Goal: Information Seeking & Learning: Learn about a topic

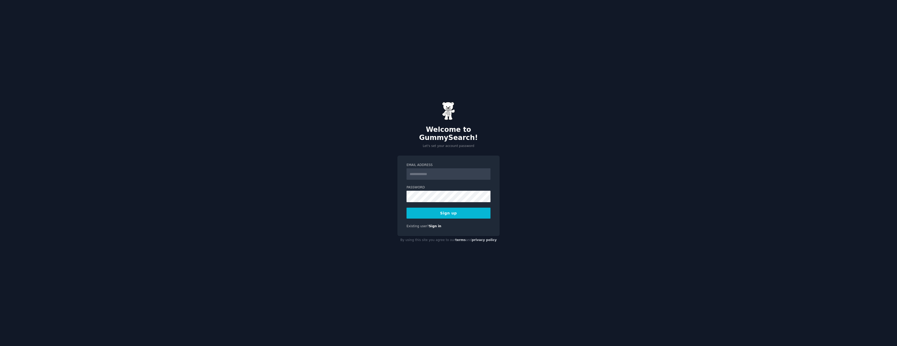
click at [437, 174] on input "Email Address" at bounding box center [449, 173] width 84 height 11
type input "**********"
click at [407, 208] on button "Sign up" at bounding box center [449, 213] width 84 height 11
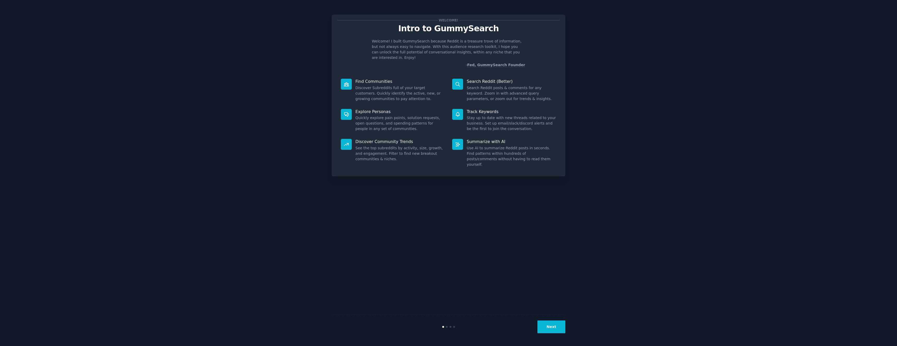
click at [549, 327] on button "Next" at bounding box center [551, 327] width 28 height 13
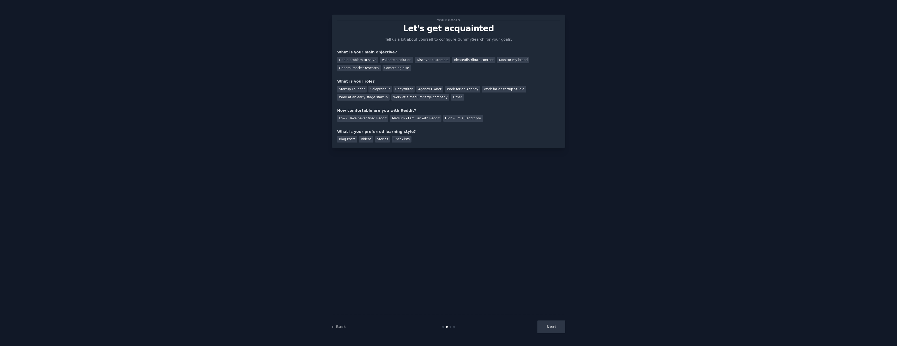
click at [549, 327] on div "Next" at bounding box center [526, 327] width 78 height 13
click at [552, 327] on div "Next" at bounding box center [526, 327] width 78 height 13
click at [370, 61] on div "Find a problem to solve" at bounding box center [357, 60] width 41 height 7
click at [391, 59] on div "Validate a solution" at bounding box center [396, 60] width 33 height 7
click at [366, 58] on div "Find a problem to solve" at bounding box center [357, 60] width 41 height 7
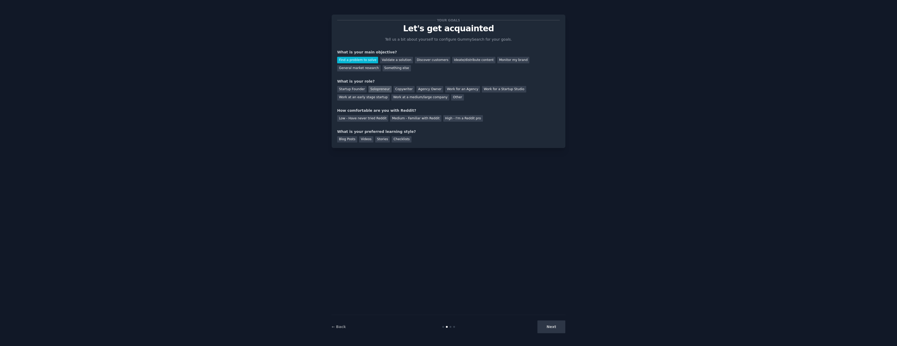
click at [379, 88] on div "Solopreneur" at bounding box center [379, 89] width 23 height 7
click at [428, 118] on div "Medium - Familiar with Reddit" at bounding box center [415, 118] width 51 height 7
click at [345, 140] on div "Blog Posts" at bounding box center [347, 139] width 20 height 7
click at [367, 138] on div "Videos" at bounding box center [366, 139] width 14 height 7
click at [345, 137] on div "Blog Posts" at bounding box center [347, 139] width 20 height 7
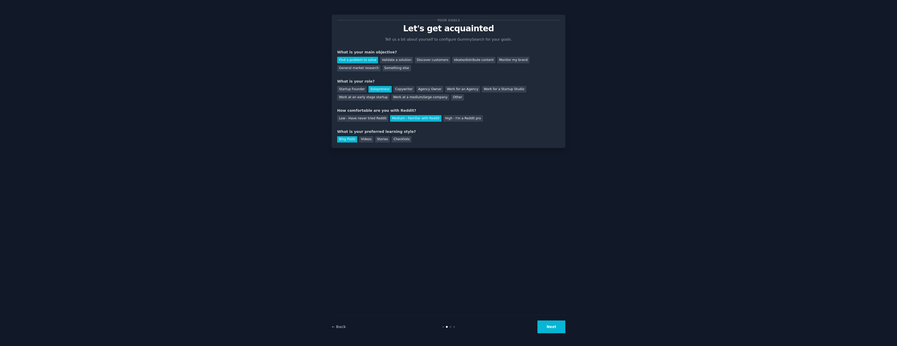
click at [547, 324] on button "Next" at bounding box center [551, 327] width 28 height 13
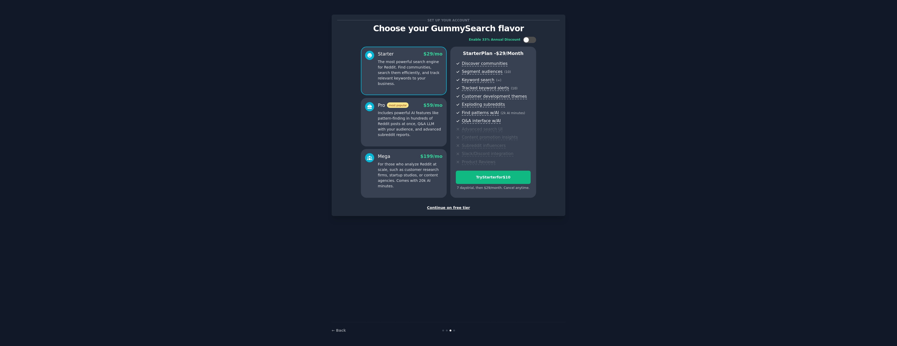
click at [415, 127] on p "Includes powerful AI features like pattern-finding in hundreds of Reddit posts …" at bounding box center [410, 123] width 65 height 27
click at [534, 41] on div at bounding box center [529, 40] width 13 height 6
click at [528, 40] on icon at bounding box center [526, 40] width 3 height 3
checkbox input "false"
click at [516, 174] on button "Try Pro for $10" at bounding box center [493, 177] width 75 height 13
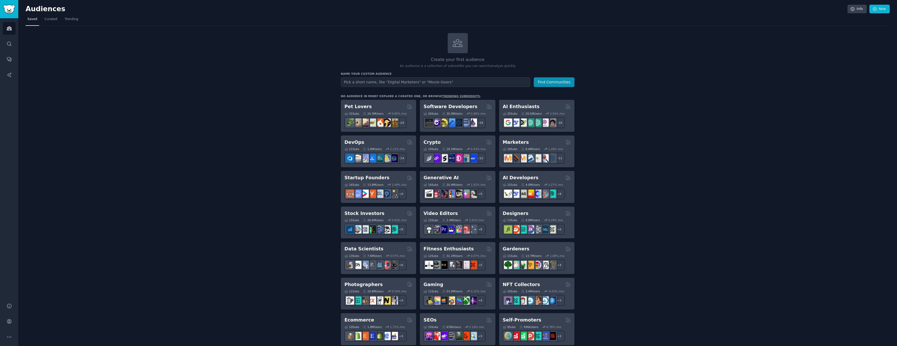
click at [436, 83] on input "text" at bounding box center [435, 82] width 189 height 10
type input "Local labor"
click at [546, 80] on button "Find Communities" at bounding box center [554, 82] width 41 height 10
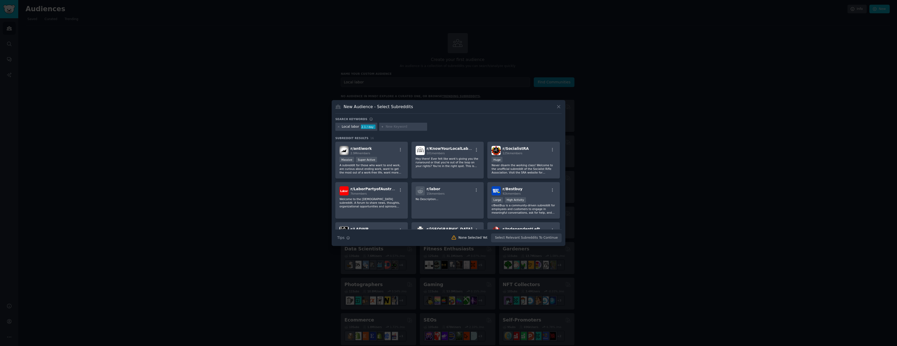
click at [387, 125] on input "text" at bounding box center [406, 127] width 40 height 5
type input "small and medium business SMB"
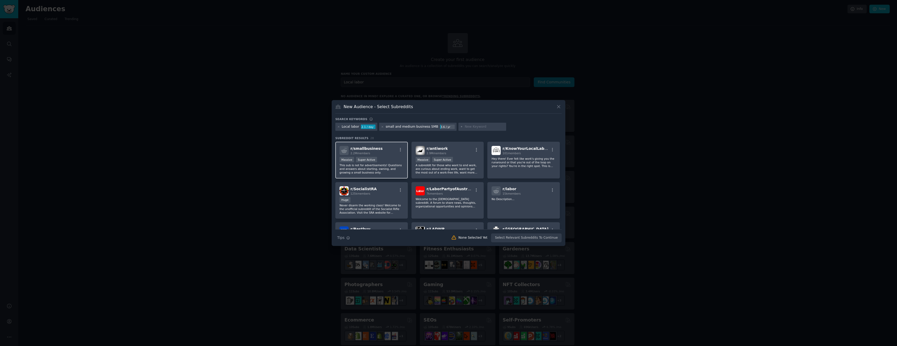
click at [392, 151] on div "r/ smallbusiness 2.2M members" at bounding box center [372, 150] width 64 height 9
click at [553, 238] on button "Create Audience" at bounding box center [545, 238] width 34 height 9
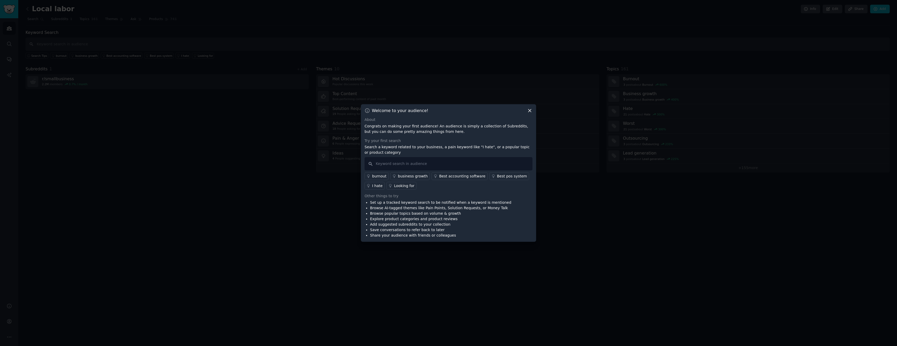
click at [528, 111] on icon at bounding box center [529, 110] width 5 height 5
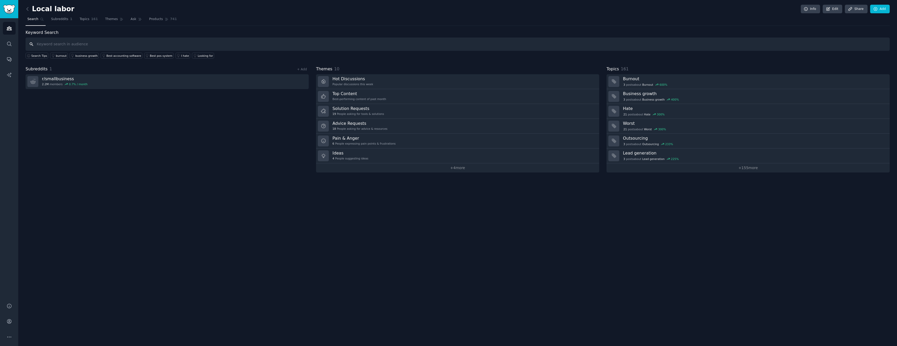
click at [46, 46] on input "text" at bounding box center [458, 44] width 864 height 13
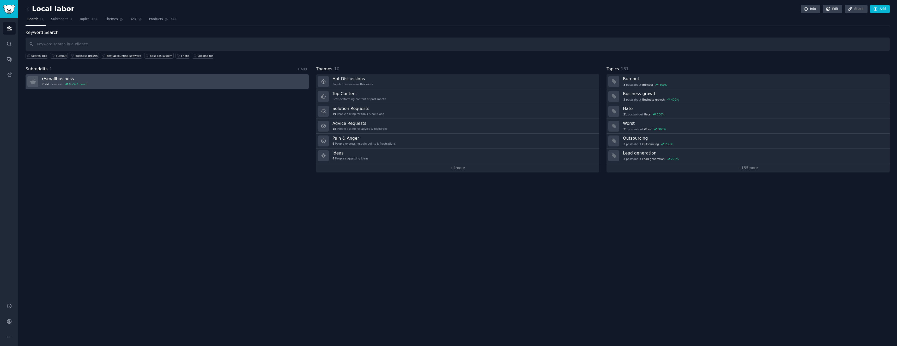
click at [49, 82] on div "2.2M members 0.7 % / month" at bounding box center [65, 84] width 46 height 4
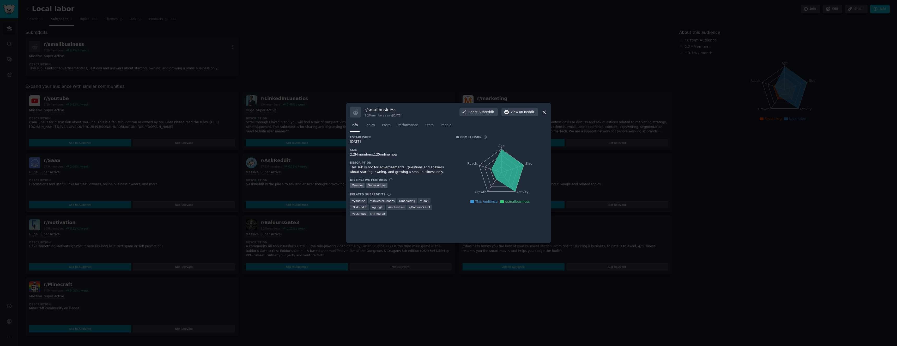
click at [545, 112] on icon at bounding box center [544, 112] width 3 height 3
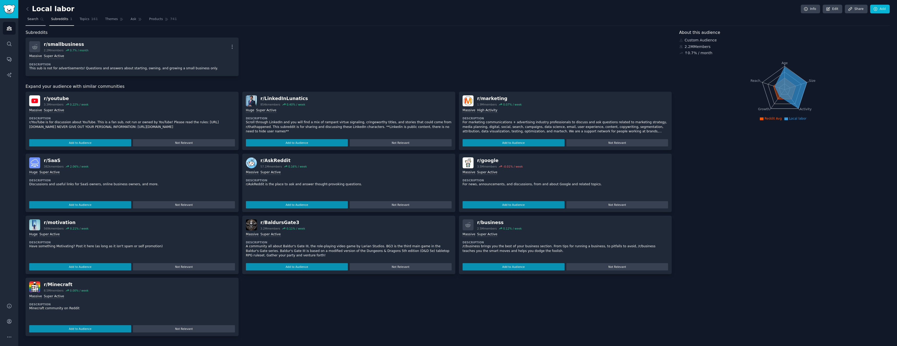
click at [34, 20] on span "Search" at bounding box center [32, 19] width 11 height 5
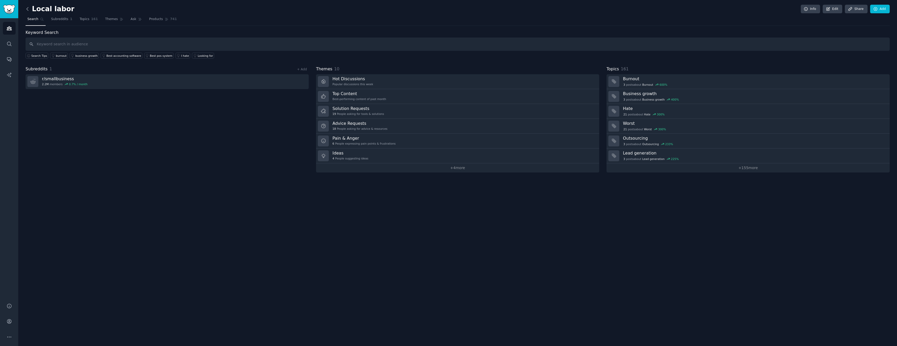
click at [27, 10] on icon at bounding box center [27, 8] width 5 height 5
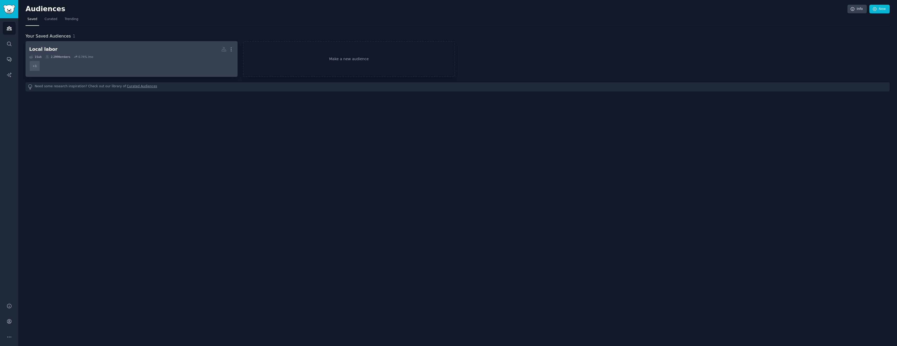
click at [199, 72] on dd "+ 1" at bounding box center [131, 66] width 205 height 15
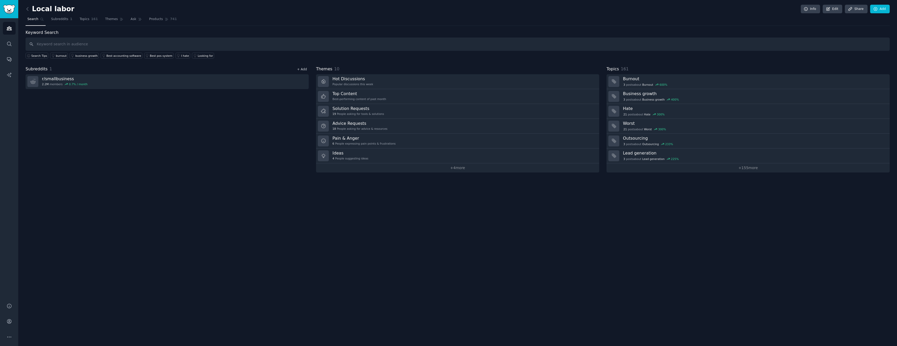
click at [302, 69] on link "+ Add" at bounding box center [302, 70] width 10 height 4
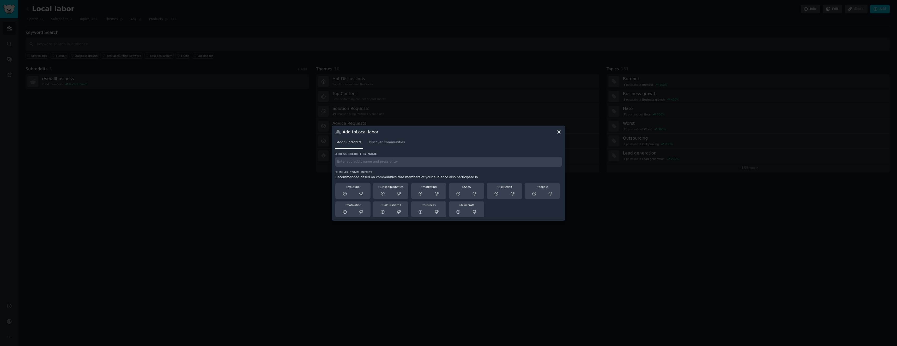
click at [363, 165] on input "text" at bounding box center [448, 162] width 226 height 10
type input "local business"
click at [389, 144] on span "Discover Communities" at bounding box center [387, 142] width 36 height 5
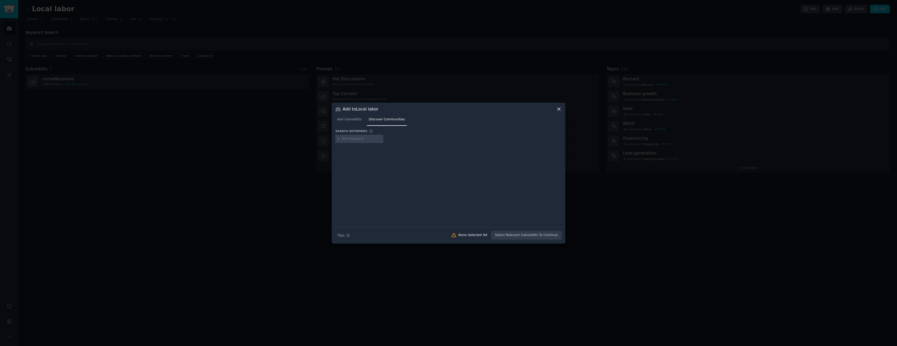
click at [367, 136] on div at bounding box center [359, 139] width 48 height 8
type input "local businesses"
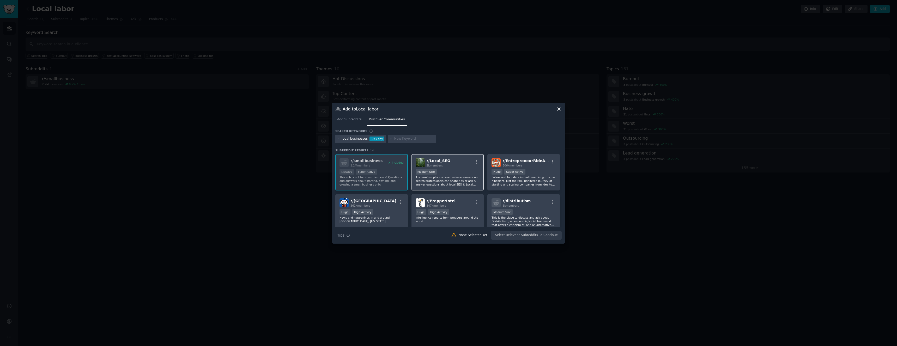
click at [462, 174] on div "Medium Size" at bounding box center [448, 172] width 64 height 7
click at [399, 141] on input "text" at bounding box center [414, 139] width 40 height 5
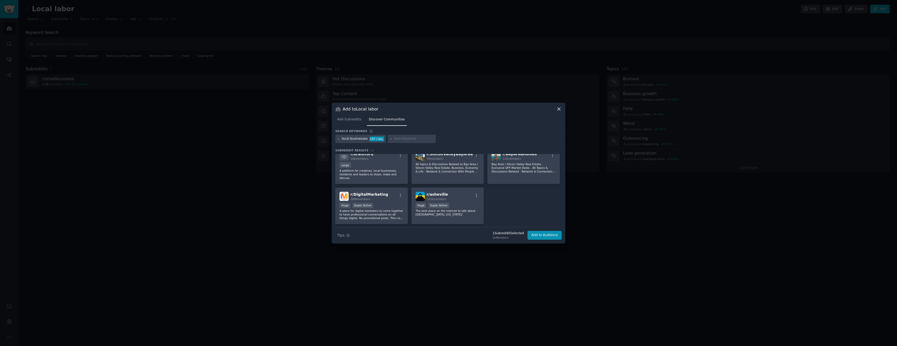
scroll to position [115, 0]
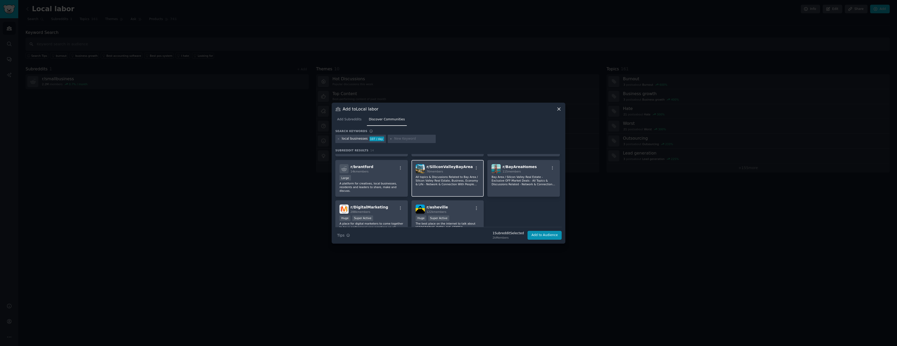
click at [453, 179] on p "All topics & Discussions Related to Bay Area / Silicon Valley Real Estate, Busi…" at bounding box center [448, 180] width 64 height 11
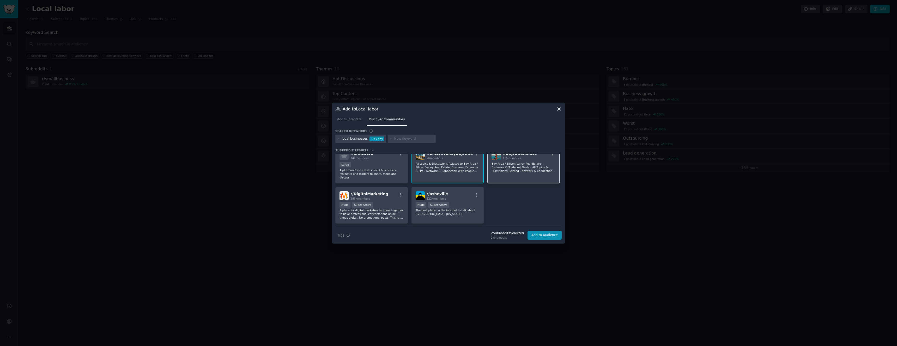
scroll to position [143, 0]
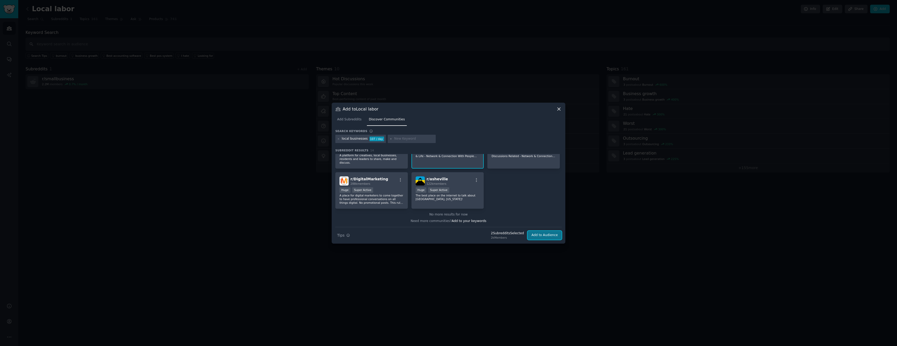
click at [544, 235] on button "Add to Audience" at bounding box center [545, 235] width 34 height 9
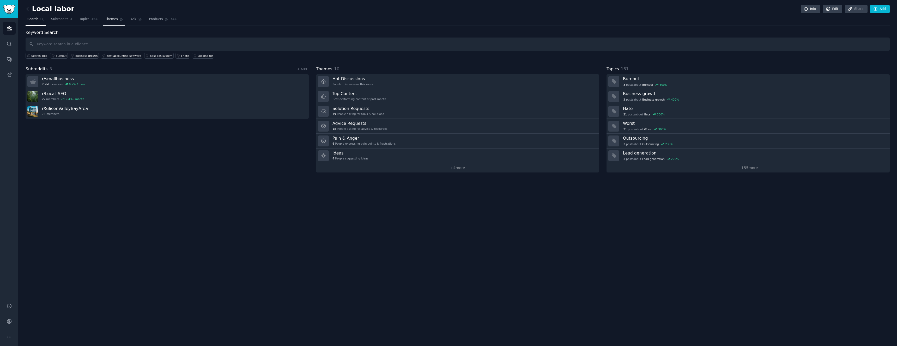
click at [109, 19] on span "Themes" at bounding box center [111, 19] width 13 height 5
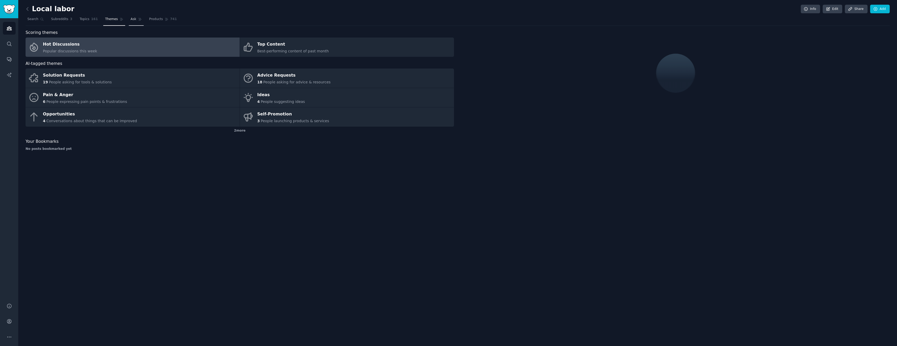
click at [132, 21] on span "Ask" at bounding box center [134, 19] width 6 height 5
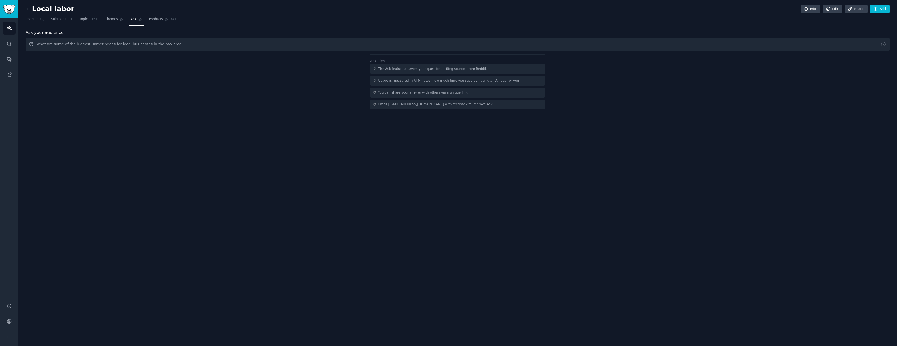
type input "what are some of the biggest unmet needs for local businesses in the bay area"
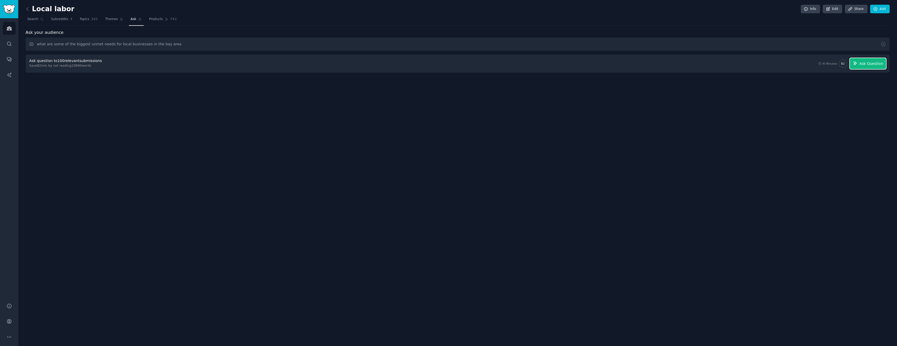
click at [875, 65] on span "Ask Question" at bounding box center [871, 63] width 24 height 5
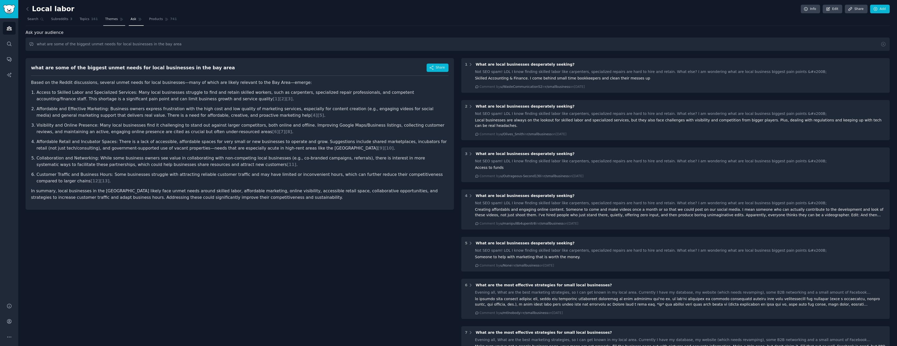
click at [112, 18] on span "Themes" at bounding box center [111, 19] width 13 height 5
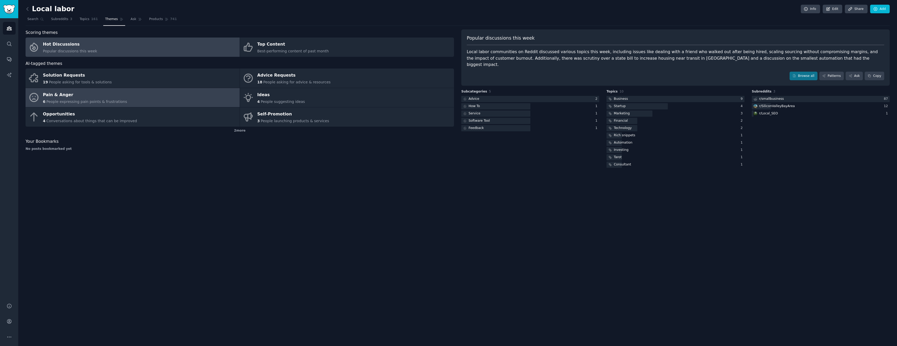
click at [197, 101] on link "Pain & Anger 6 People expressing pain points & frustrations" at bounding box center [133, 97] width 214 height 19
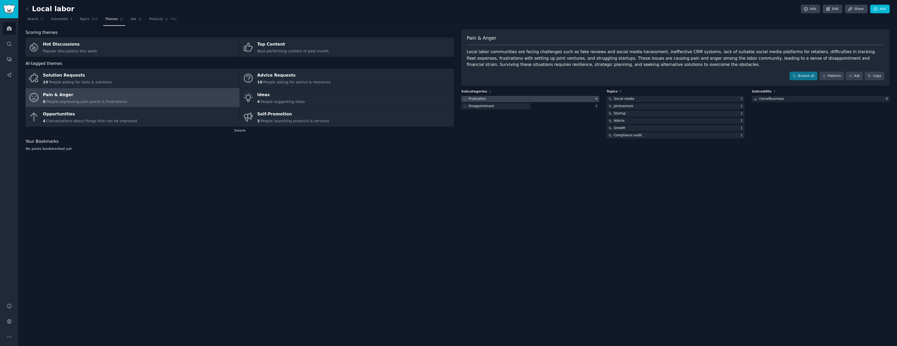
click at [493, 99] on div at bounding box center [530, 99] width 138 height 7
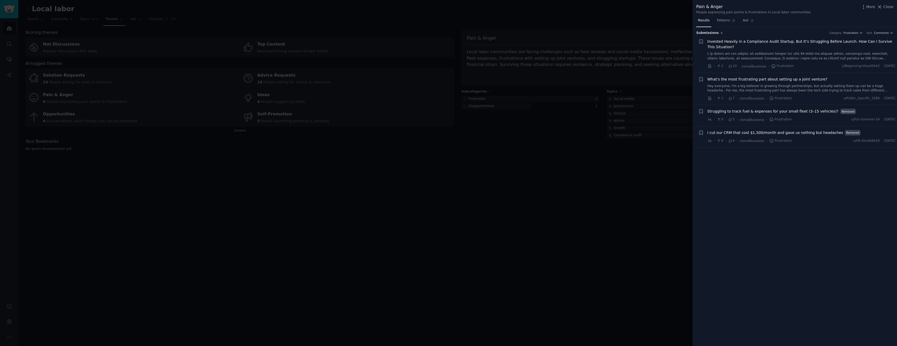
click at [671, 148] on div at bounding box center [448, 173] width 897 height 346
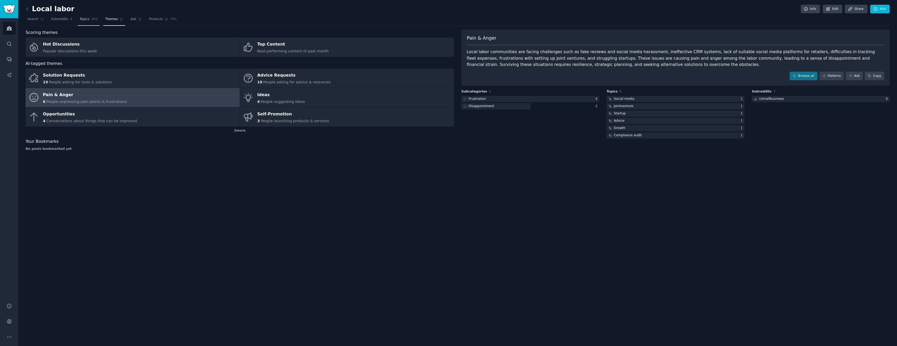
click at [84, 18] on span "Topics" at bounding box center [85, 19] width 10 height 5
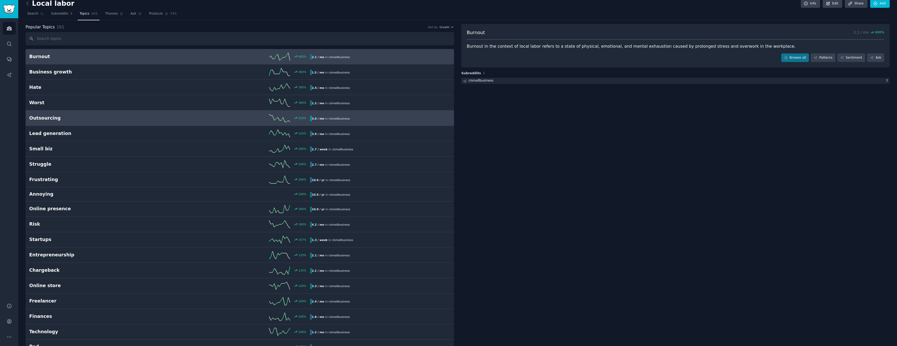
scroll to position [7, 0]
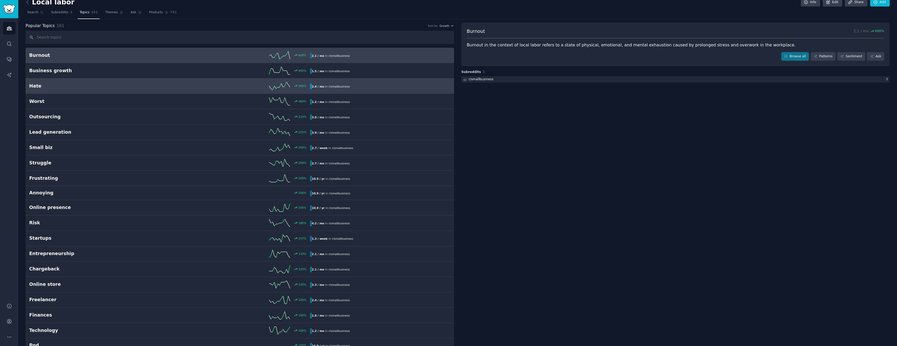
click at [218, 82] on div "300 %" at bounding box center [240, 86] width 140 height 8
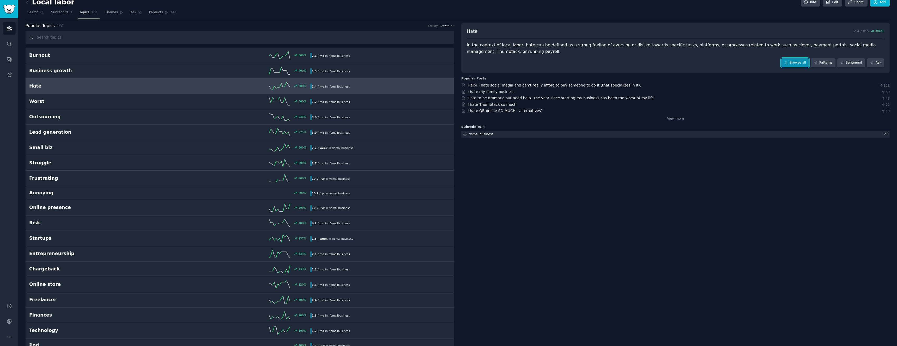
click at [790, 66] on link "Browse all" at bounding box center [795, 62] width 28 height 9
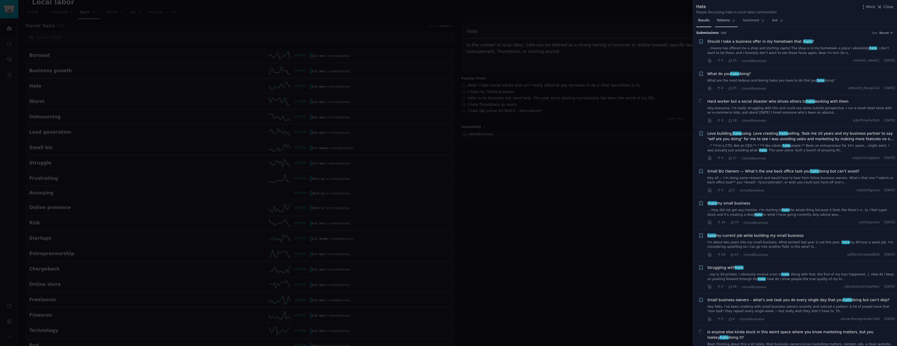
click at [724, 18] on span "Patterns" at bounding box center [723, 20] width 13 height 5
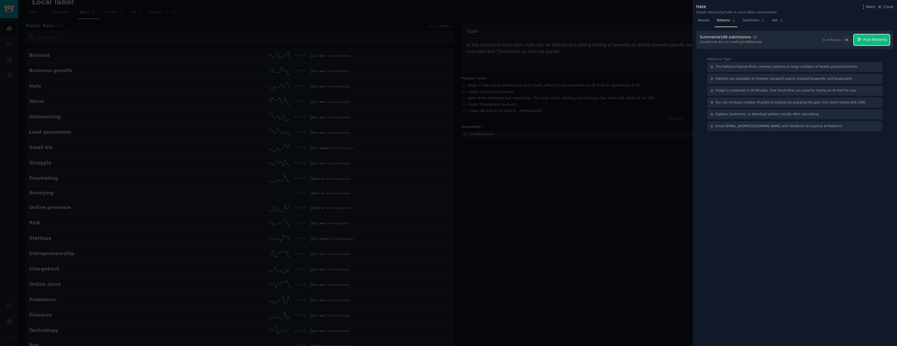
click at [870, 41] on span "Find Patterns" at bounding box center [875, 39] width 24 height 5
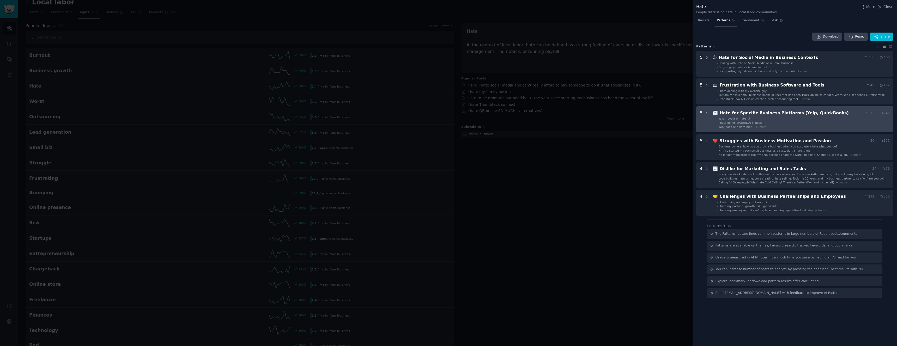
click at [837, 116] on div "Hate for Specific Business Platforms (Yelp, QuickBooks)" at bounding box center [791, 113] width 142 height 7
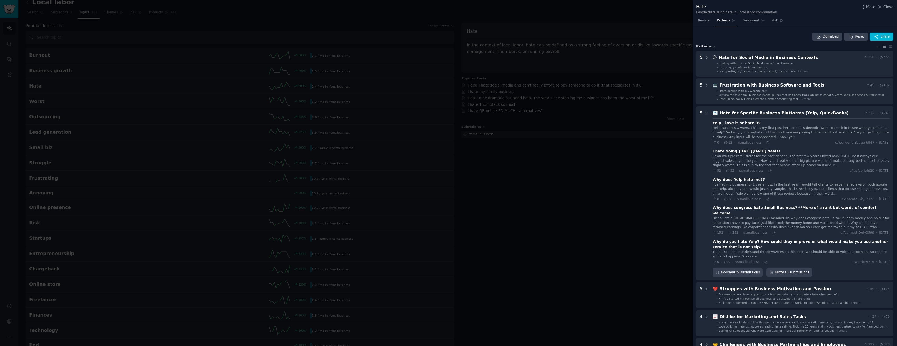
click at [884, 10] on div "More Close" at bounding box center [877, 7] width 33 height 7
click at [886, 7] on span "Close" at bounding box center [889, 6] width 10 height 5
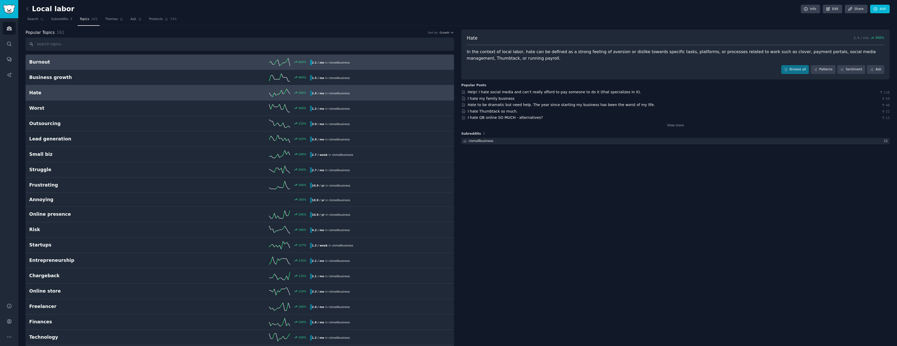
click at [318, 63] on b "2.1 / mo" at bounding box center [318, 62] width 13 height 3
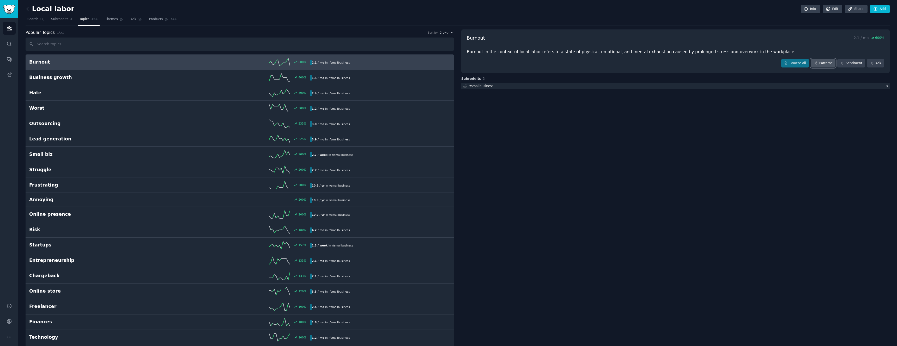
click at [822, 61] on link "Patterns" at bounding box center [823, 63] width 25 height 9
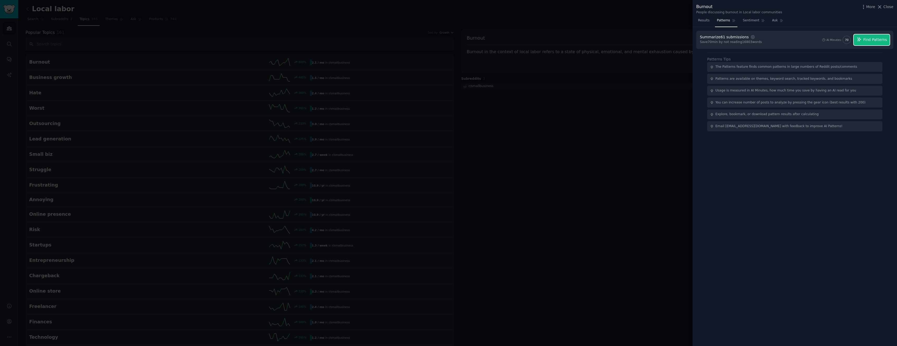
click at [872, 40] on span "Find Patterns" at bounding box center [875, 39] width 24 height 5
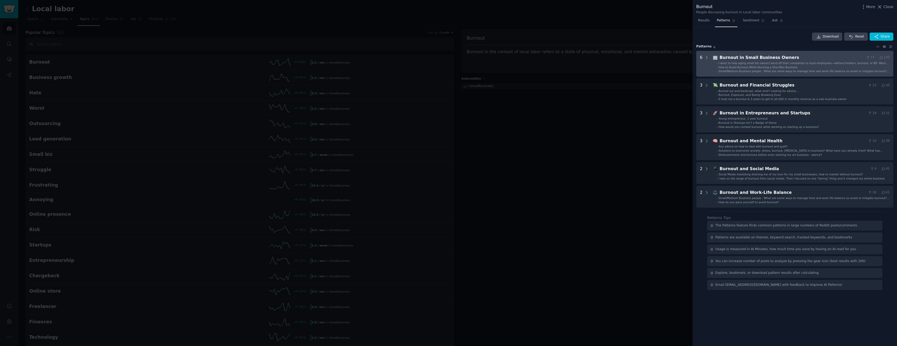
click at [768, 68] on span "How to Avoid Burnout While Running a One-Man Business" at bounding box center [758, 67] width 79 height 3
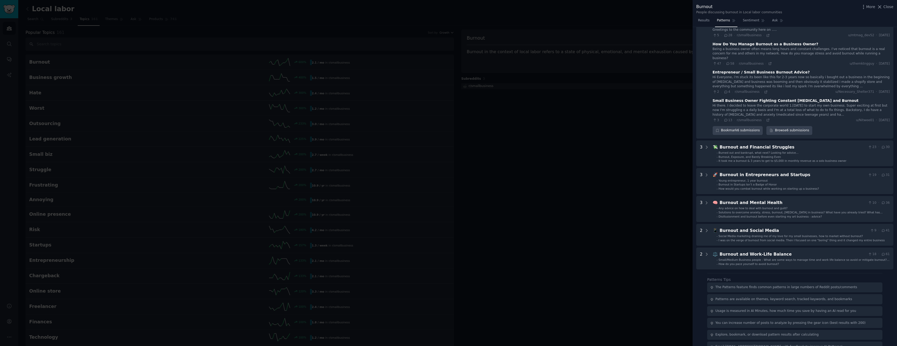
scroll to position [122, 0]
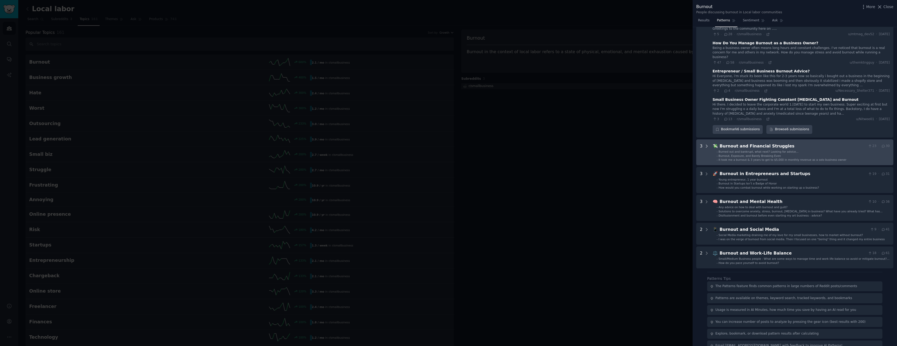
click at [707, 145] on icon at bounding box center [706, 146] width 1 height 3
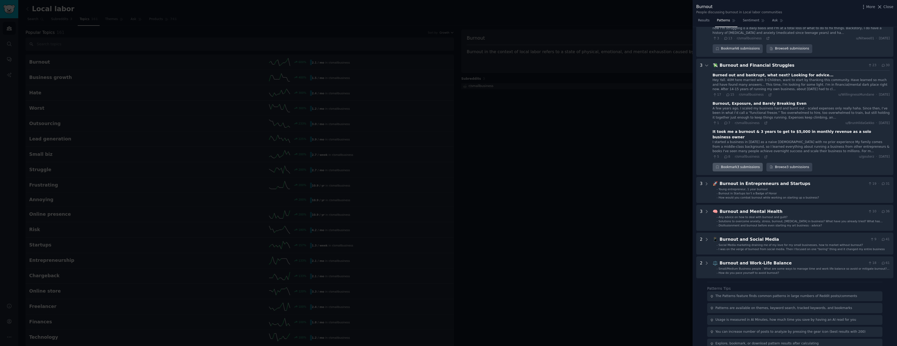
scroll to position [207, 0]
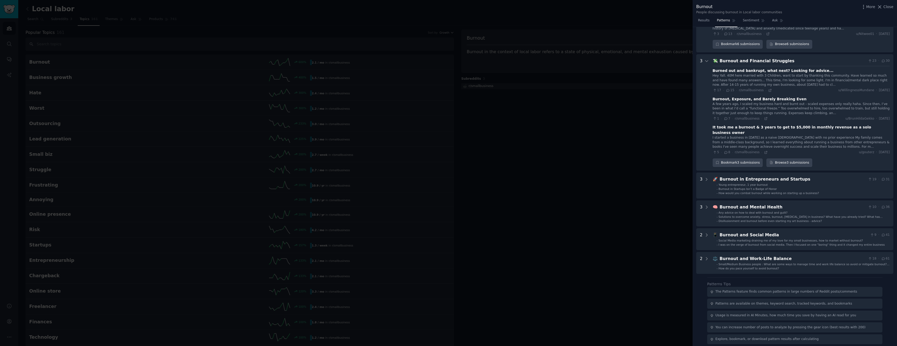
click at [758, 74] on div "Hey Yall. 40M here married with 3 Children, want to start by thanking this comm…" at bounding box center [801, 81] width 177 height 14
click at [769, 88] on div "17 · 15 · r/smallbusiness · u/[GEOGRAPHIC_DATA] · [DATE]" at bounding box center [801, 90] width 177 height 5
click at [769, 89] on icon at bounding box center [770, 91] width 4 height 4
